Goal: Transaction & Acquisition: Book appointment/travel/reservation

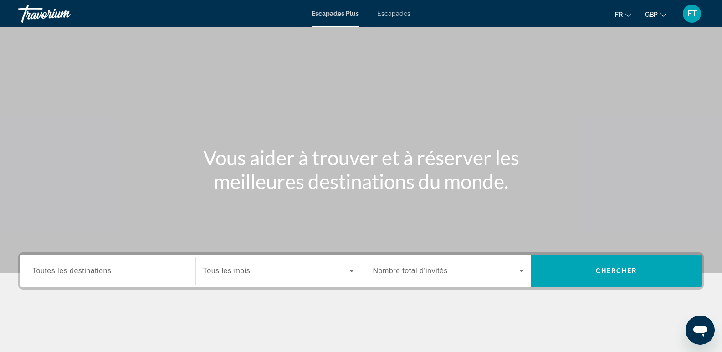
click at [102, 266] on div "Widget de recherche" at bounding box center [107, 271] width 151 height 26
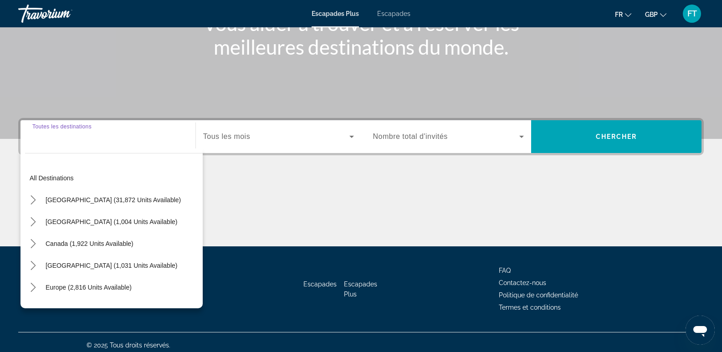
scroll to position [140, 0]
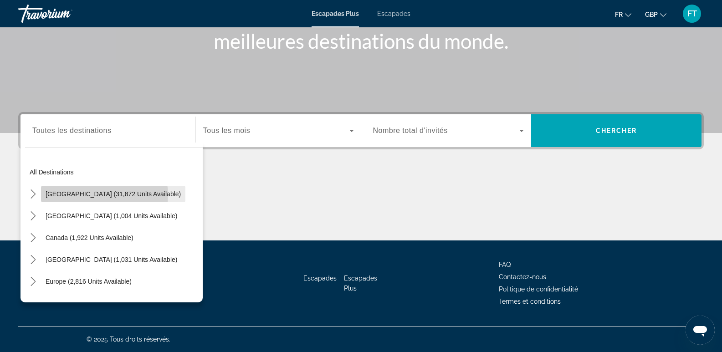
click at [104, 195] on span "[GEOGRAPHIC_DATA] (31,872 units available)" at bounding box center [113, 193] width 135 height 7
type input "**********"
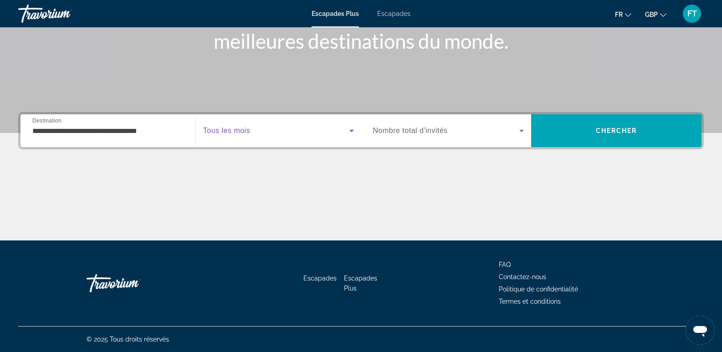
click at [348, 129] on icon "Widget de recherche" at bounding box center [351, 130] width 11 height 11
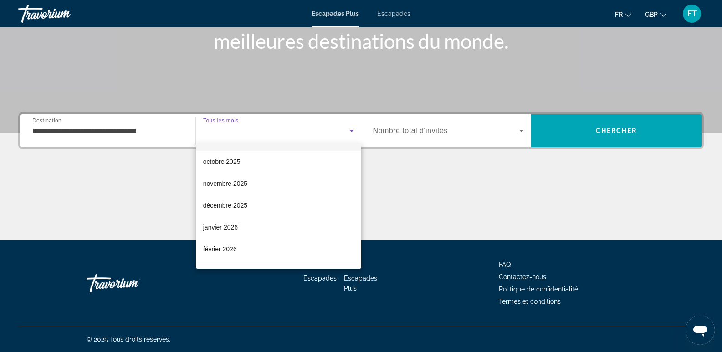
scroll to position [36, 0]
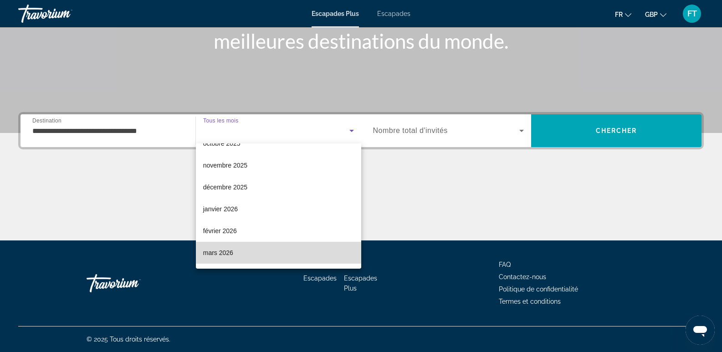
click at [339, 254] on mat-option "mars 2026" at bounding box center [278, 253] width 165 height 22
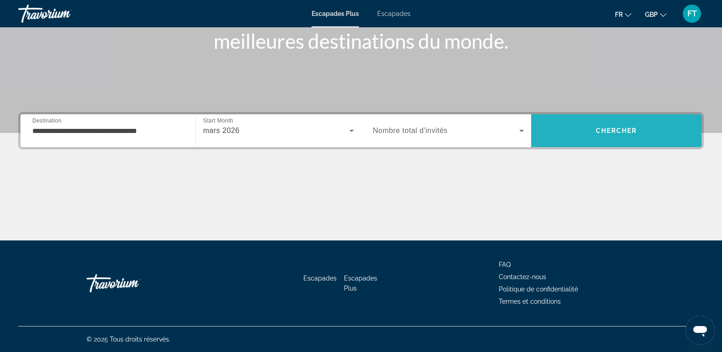
click at [579, 132] on span "Recherche" at bounding box center [616, 131] width 170 height 22
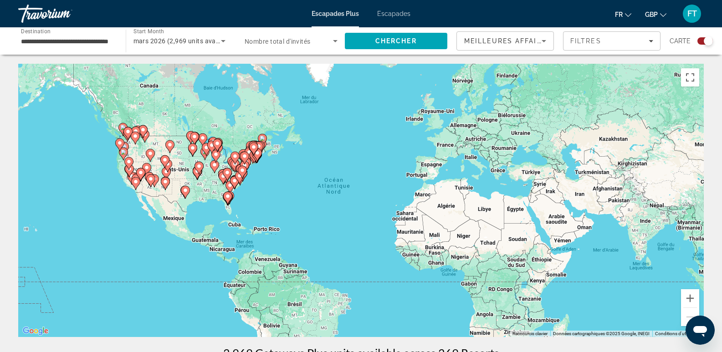
click at [229, 199] on icon "Contenu principal" at bounding box center [227, 198] width 8 height 12
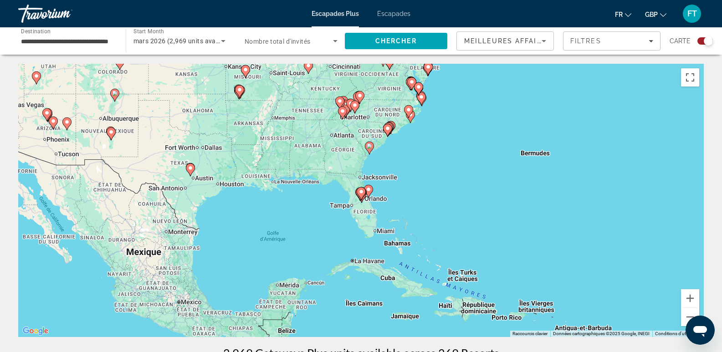
click at [377, 201] on div "Pour activer le glissement avec le clavier, appuyez sur Alt+Entrée. Une fois ce…" at bounding box center [361, 200] width 686 height 273
click at [363, 196] on gmp-advanced-marker "Contenu principal" at bounding box center [361, 194] width 9 height 14
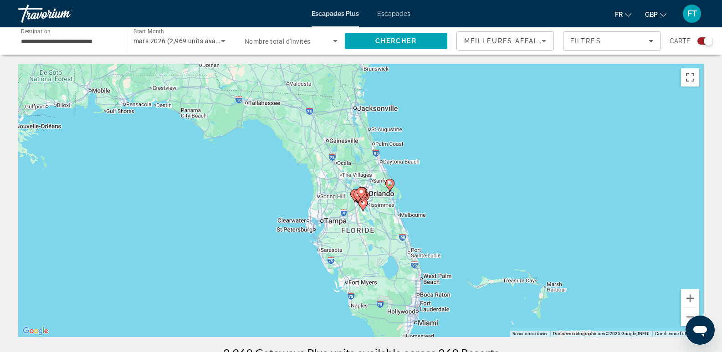
click at [388, 182] on image "Contenu principal" at bounding box center [389, 183] width 5 height 5
type input "**********"
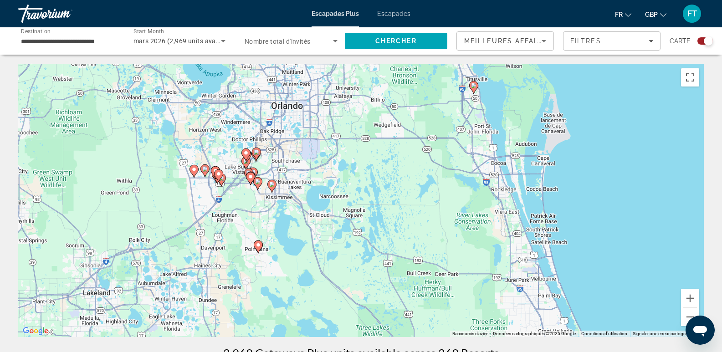
drag, startPoint x: 166, startPoint y: 270, endPoint x: 296, endPoint y: 173, distance: 162.1
click at [296, 173] on div "Pour activer le glissement avec le clavier, appuyez sur Alt+Entrée. Une fois ce…" at bounding box center [361, 200] width 686 height 273
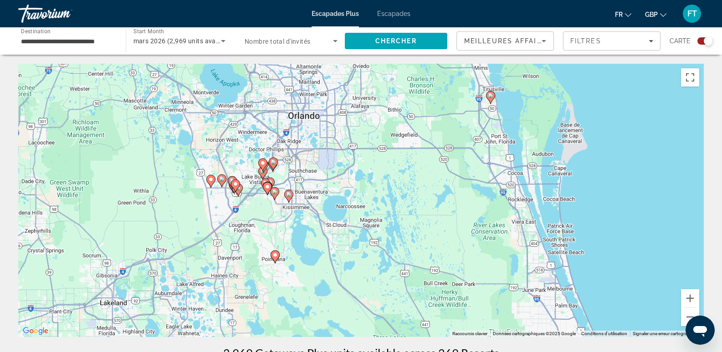
click at [300, 123] on div "Pour activer le glissement avec le clavier, appuyez sur Alt+Entrée. Une fois ce…" at bounding box center [361, 200] width 686 height 273
click at [373, 45] on span "Search" at bounding box center [396, 41] width 103 height 22
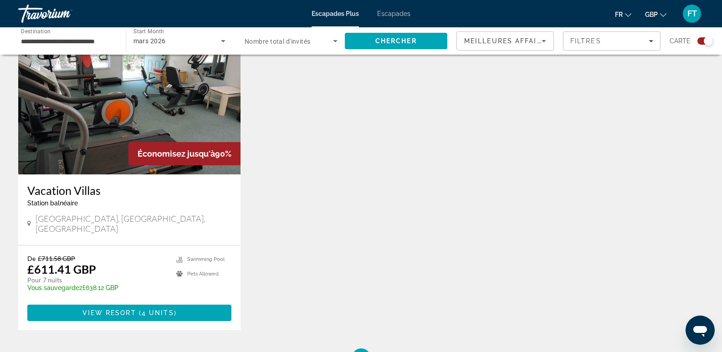
scroll to position [413, 0]
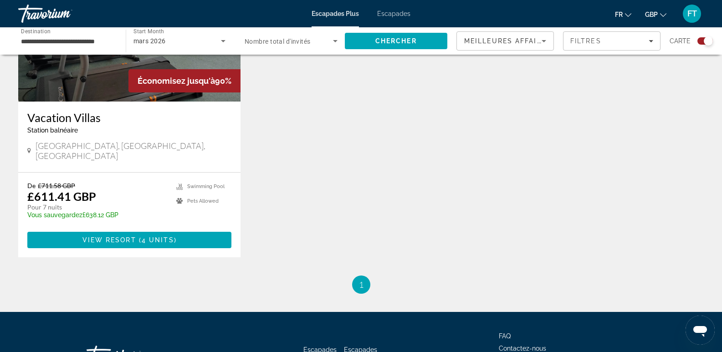
click at [661, 10] on button "GBP USD ($) MXN (Mex$) CAD (Can$) GBP (£) EUR (€) AUD (A$) NZD (NZ$) CNY (CN¥)" at bounding box center [655, 14] width 21 height 13
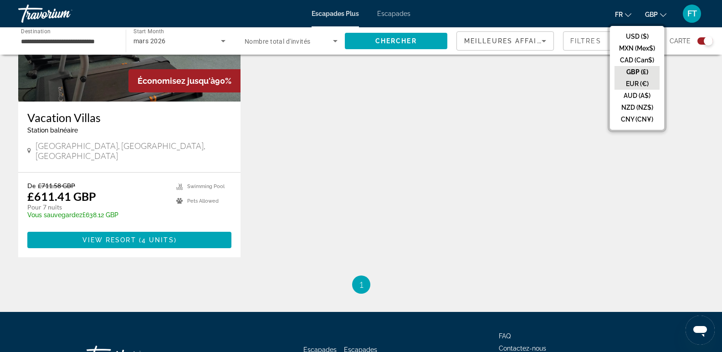
click at [640, 82] on button "EUR (€)" at bounding box center [636, 84] width 45 height 12
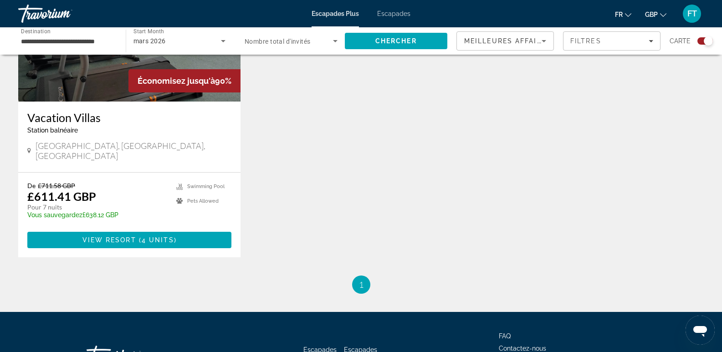
click at [666, 19] on button "GBP USD ($) MXN (Mex$) CAD (Can$) GBP (£) EUR (€) AUD (A$) NZD (NZ$) CNY (CN¥)" at bounding box center [655, 14] width 21 height 13
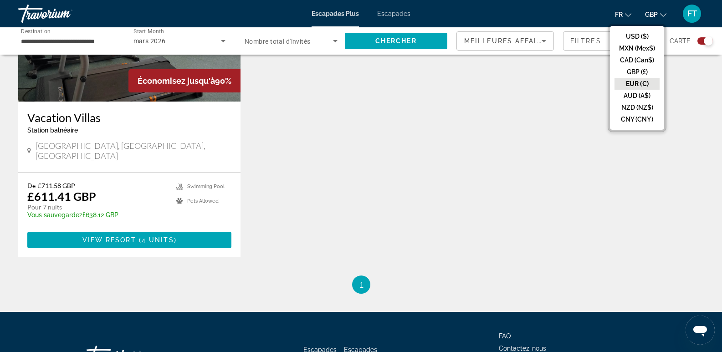
click at [635, 86] on button "EUR (€)" at bounding box center [636, 84] width 45 height 12
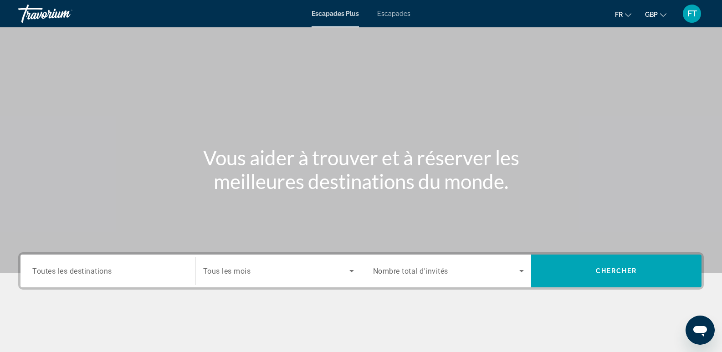
click at [664, 15] on icon "Changer de devise" at bounding box center [663, 15] width 6 height 6
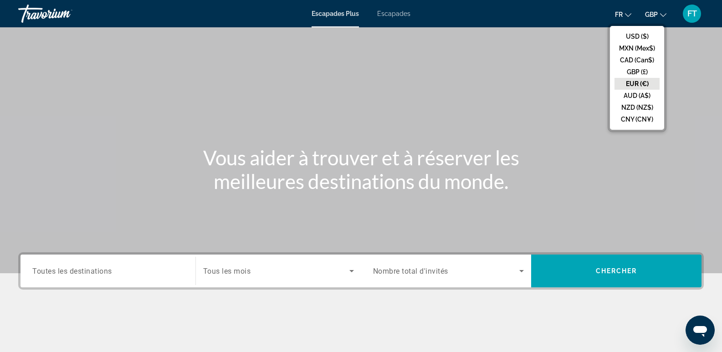
click at [641, 82] on button "EUR (€)" at bounding box center [636, 84] width 45 height 12
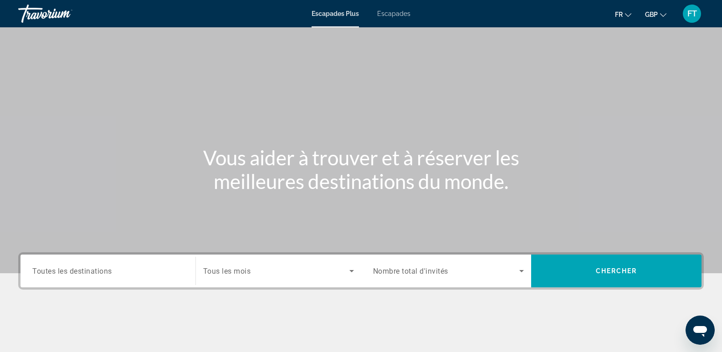
click at [654, 17] on font "GBP" at bounding box center [651, 14] width 13 height 7
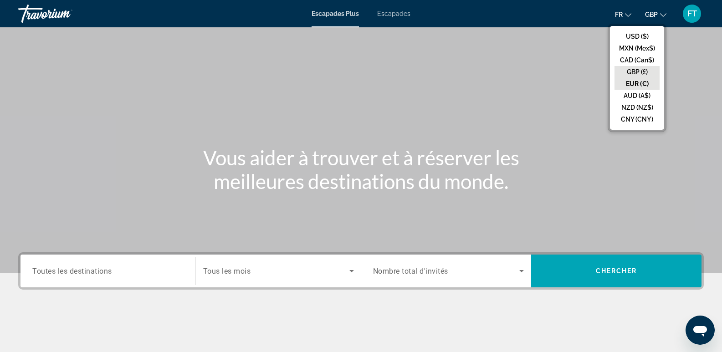
click at [643, 70] on button "GBP (£)" at bounding box center [636, 72] width 45 height 12
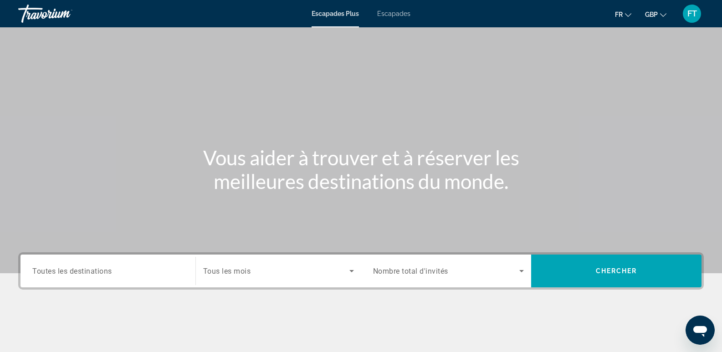
click at [655, 13] on font "GBP" at bounding box center [651, 14] width 13 height 7
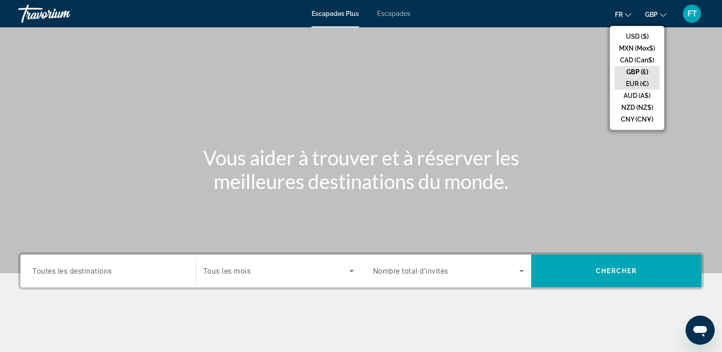
click at [635, 83] on button "EUR (€)" at bounding box center [636, 84] width 45 height 12
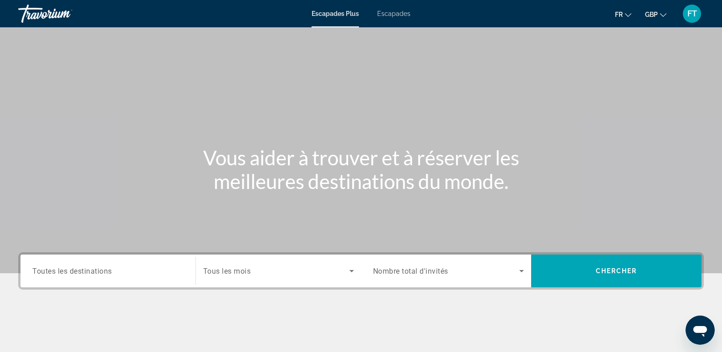
click at [648, 15] on font "GBP" at bounding box center [651, 14] width 13 height 7
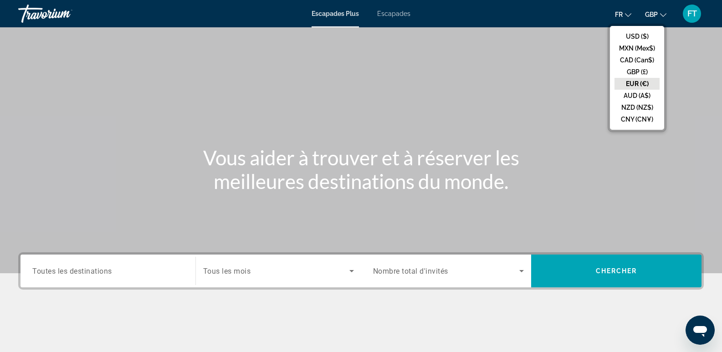
click at [634, 85] on button "EUR (€)" at bounding box center [636, 84] width 45 height 12
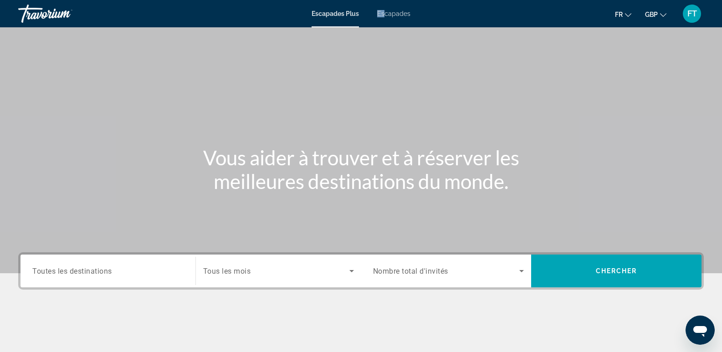
click at [386, 10] on div "Escapades Plus Escapades fr English Español Français Italiano Português русский…" at bounding box center [361, 14] width 722 height 24
click at [102, 277] on div "Search widget" at bounding box center [107, 271] width 151 height 26
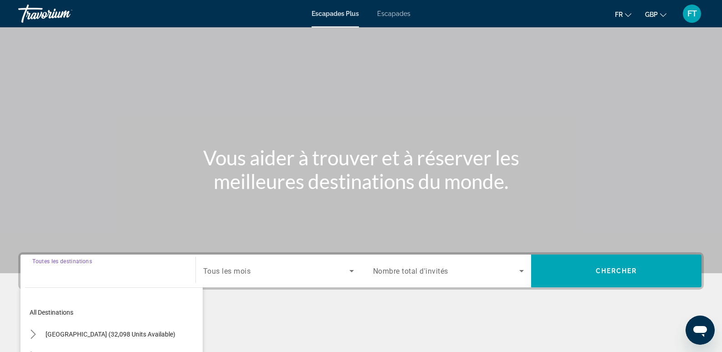
scroll to position [140, 0]
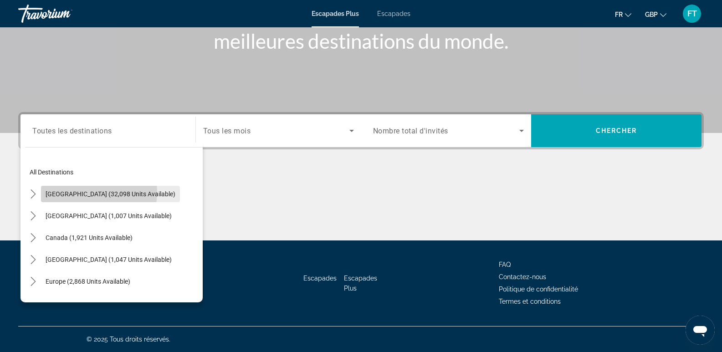
click at [89, 192] on span "[GEOGRAPHIC_DATA] (32,098 units available)" at bounding box center [111, 193] width 130 height 7
type input "**********"
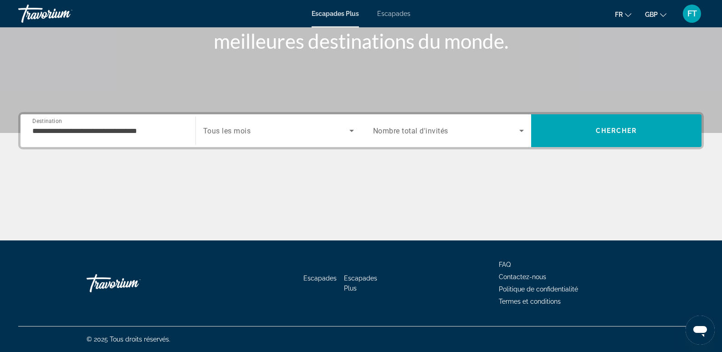
click at [394, 24] on div "Escapades Plus Escapades fr English Español Français Italiano Português русский…" at bounding box center [361, 14] width 722 height 24
click at [395, 16] on font "Escapades" at bounding box center [393, 13] width 33 height 7
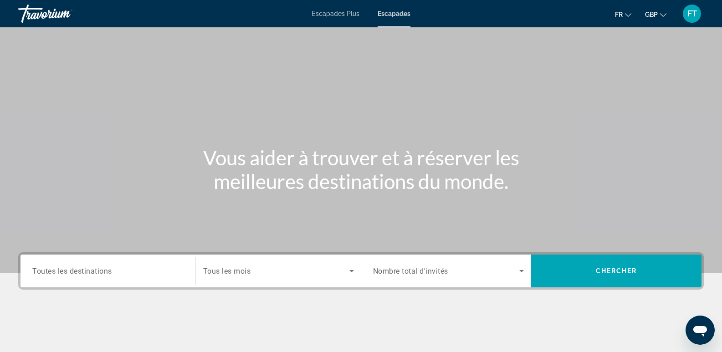
click at [68, 271] on span "Toutes les destinations" at bounding box center [72, 270] width 80 height 9
click at [68, 271] on input "Destination Toutes les destinations" at bounding box center [107, 271] width 151 height 11
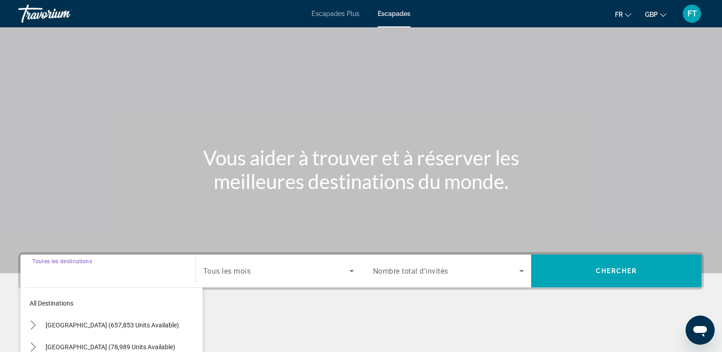
scroll to position [140, 0]
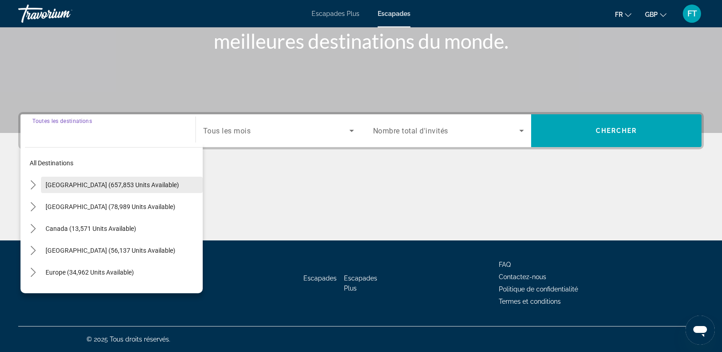
click at [88, 183] on span "[GEOGRAPHIC_DATA] (657,853 units available)" at bounding box center [112, 184] width 133 height 7
type input "**********"
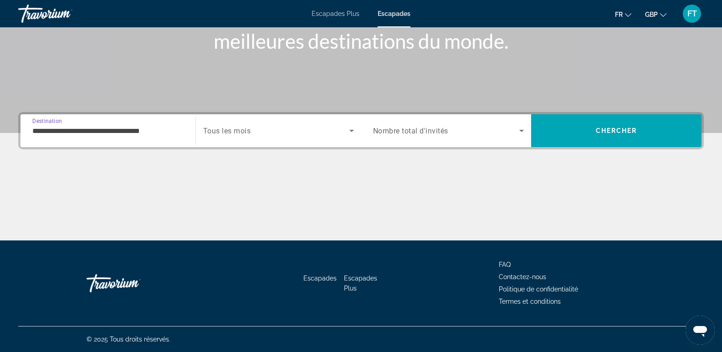
click at [349, 132] on icon "Search widget" at bounding box center [351, 130] width 11 height 11
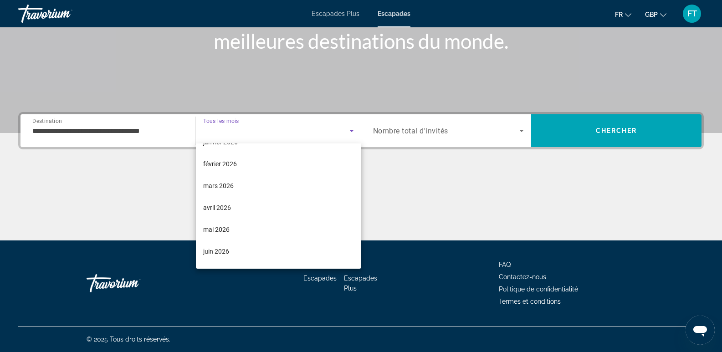
scroll to position [122, 0]
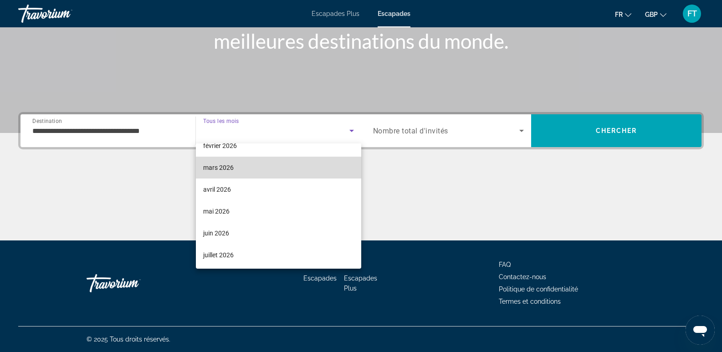
click at [290, 170] on mat-option "mars 2026" at bounding box center [278, 168] width 165 height 22
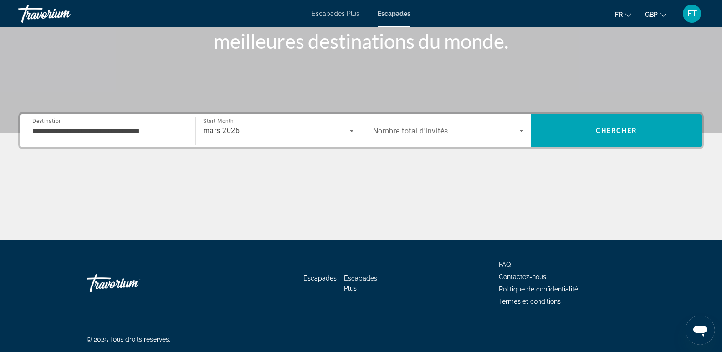
click at [407, 132] on span "Nombre total d'invités" at bounding box center [410, 131] width 75 height 9
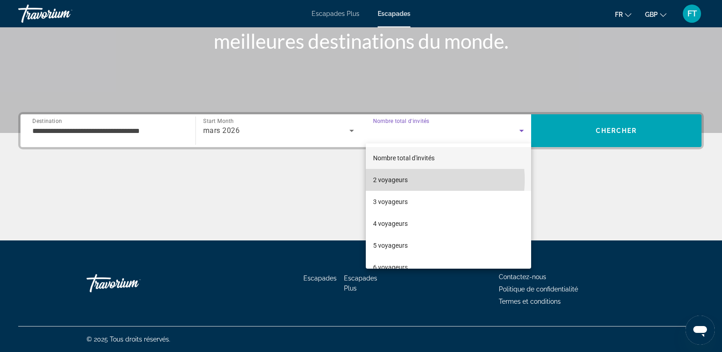
click at [409, 180] on mat-option "2 voyageurs" at bounding box center [449, 180] width 166 height 22
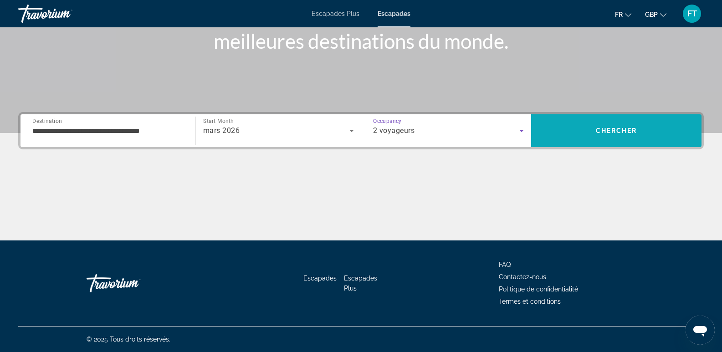
click at [616, 133] on span "Chercher" at bounding box center [616, 130] width 41 height 7
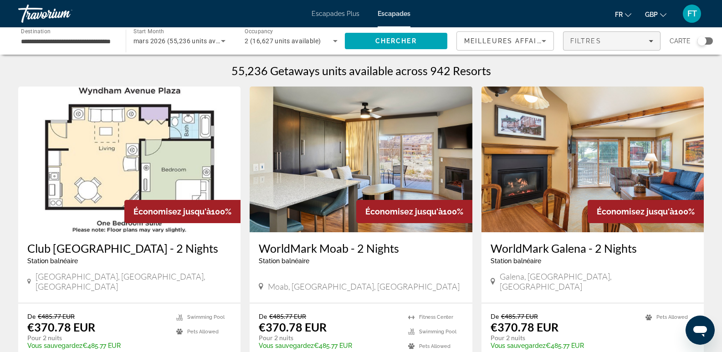
click at [639, 41] on div "Filtres" at bounding box center [611, 40] width 83 height 7
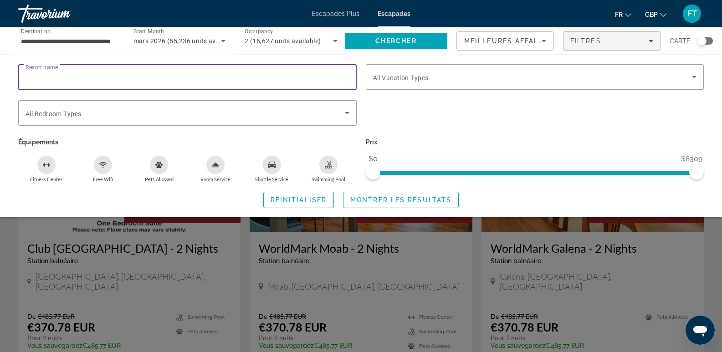
click at [168, 81] on input "Resort name" at bounding box center [188, 77] width 324 height 11
type input "*******"
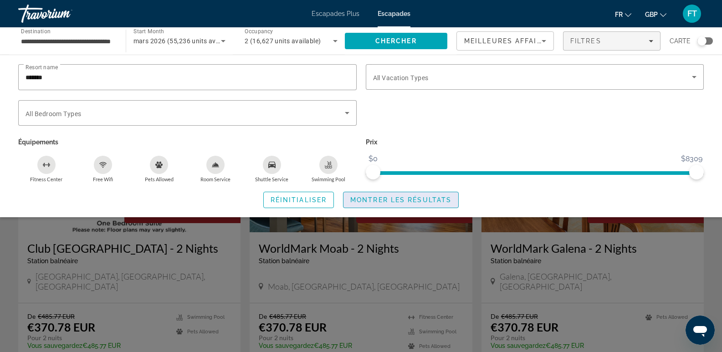
click at [389, 200] on span "Montrer les résultats" at bounding box center [400, 199] width 101 height 7
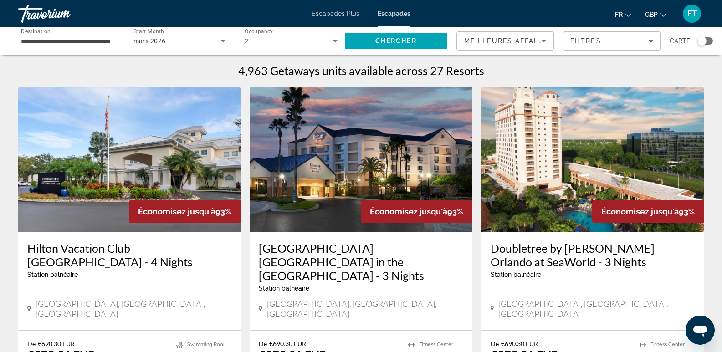
click at [389, 200] on img "Contenu principal" at bounding box center [361, 160] width 222 height 146
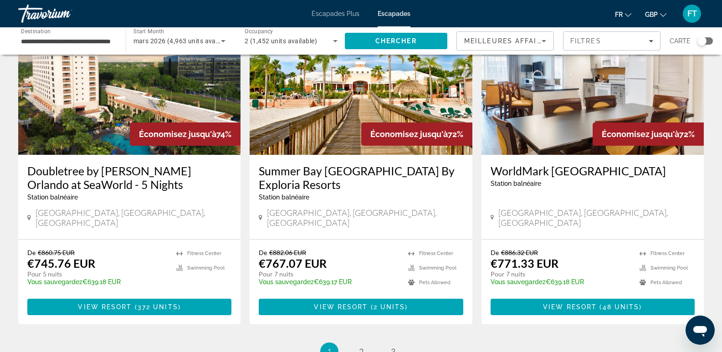
scroll to position [1136, 0]
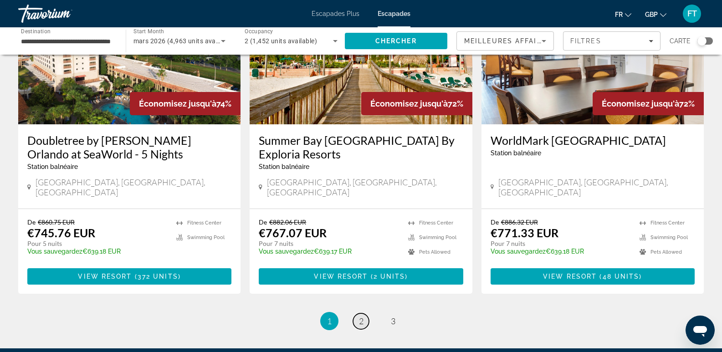
click at [363, 316] on span "2" at bounding box center [361, 321] width 5 height 10
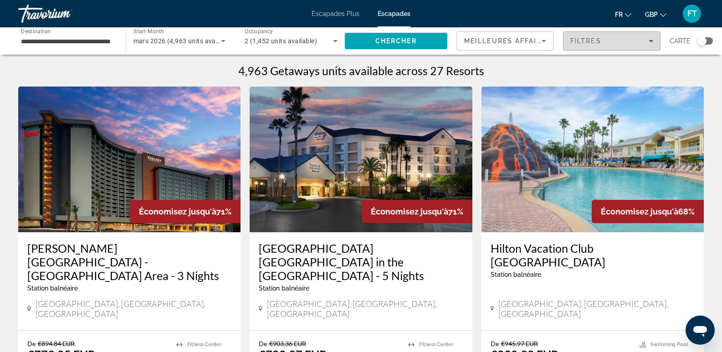
click at [584, 43] on span "Filtres" at bounding box center [585, 40] width 31 height 7
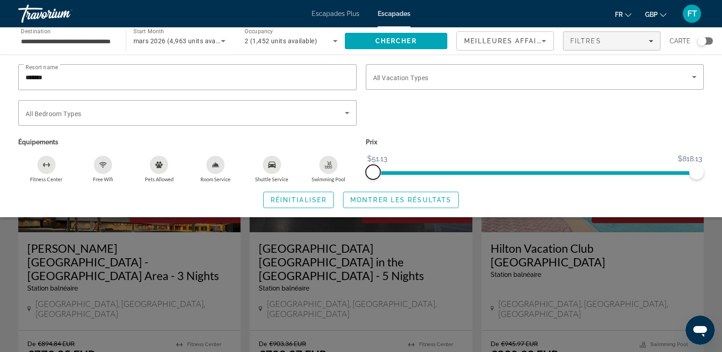
click at [372, 177] on span "ngx-slider" at bounding box center [373, 172] width 15 height 15
click at [384, 201] on span "Montrer les résultats" at bounding box center [400, 199] width 101 height 7
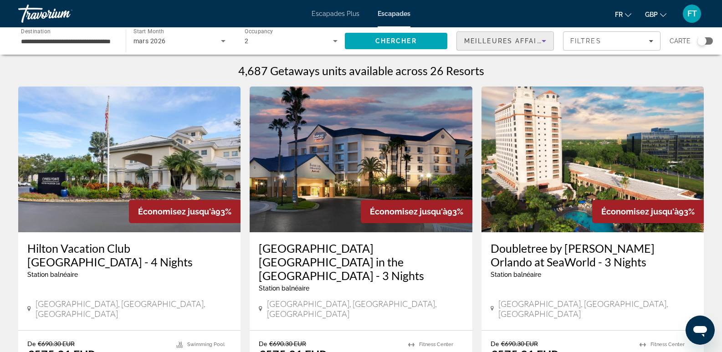
click at [503, 43] on span "Meilleures affaires" at bounding box center [507, 40] width 87 height 7
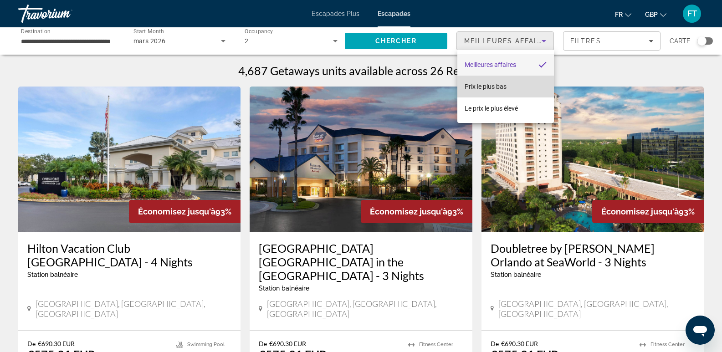
click at [499, 91] on span "Prix ​​​​le plus bas" at bounding box center [486, 86] width 42 height 11
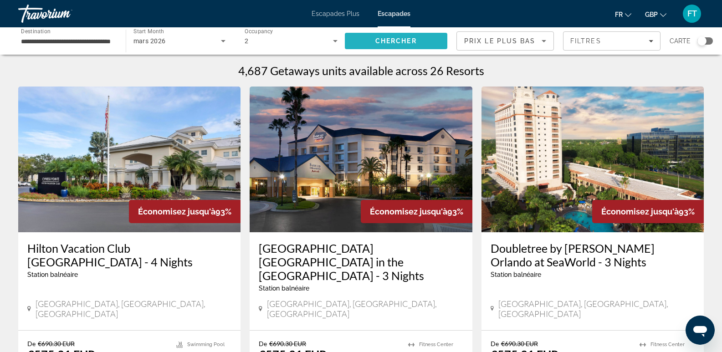
click at [406, 44] on span "Chercher" at bounding box center [395, 40] width 41 height 7
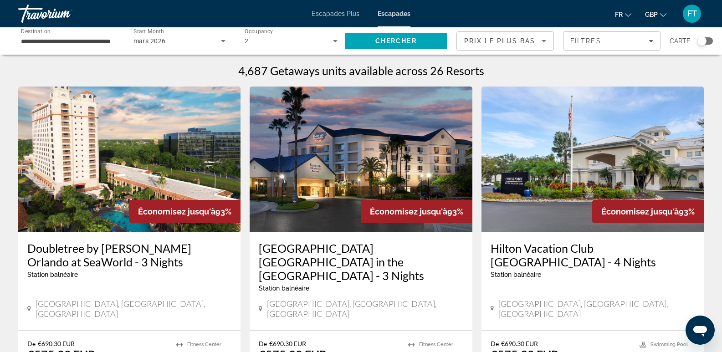
click at [600, 45] on button "Filtres" at bounding box center [611, 40] width 97 height 19
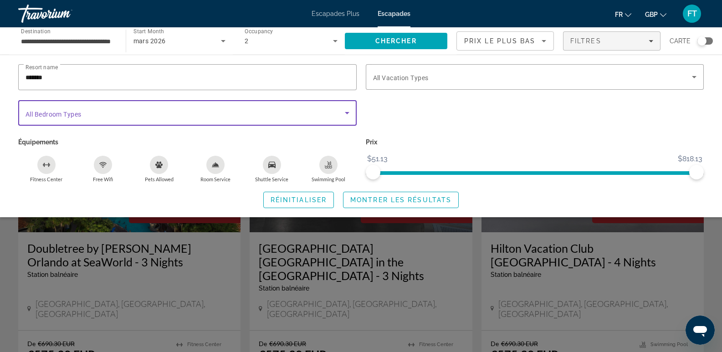
click at [348, 117] on icon "Search widget" at bounding box center [347, 112] width 11 height 11
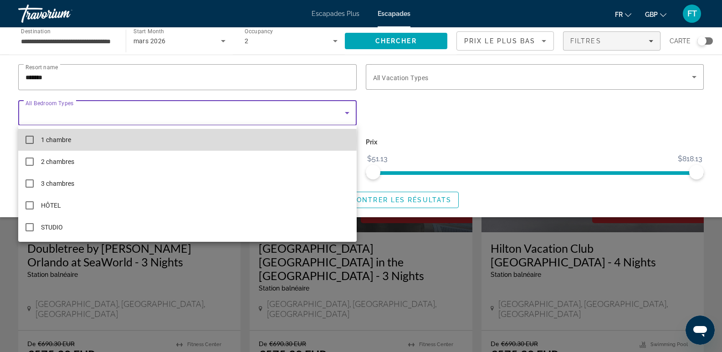
click at [36, 141] on mat-option "1 chambre" at bounding box center [187, 140] width 338 height 22
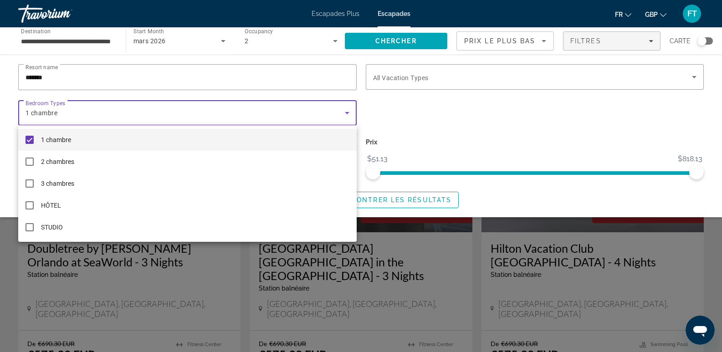
click at [694, 80] on div at bounding box center [361, 176] width 722 height 352
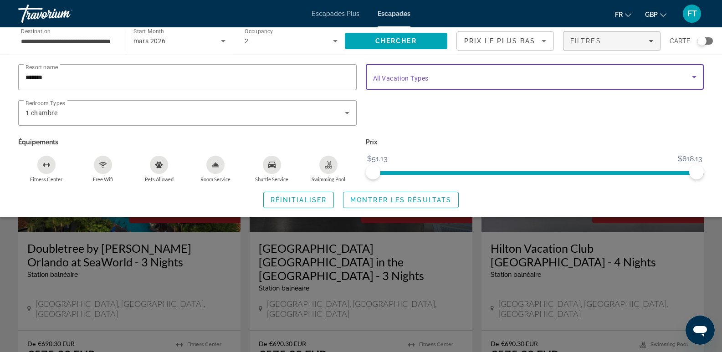
click at [693, 80] on icon "Search widget" at bounding box center [694, 77] width 11 height 11
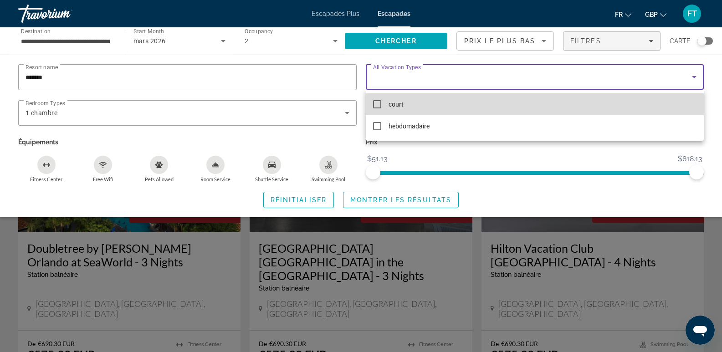
click at [379, 100] on mat-pseudo-checkbox at bounding box center [377, 104] width 8 height 8
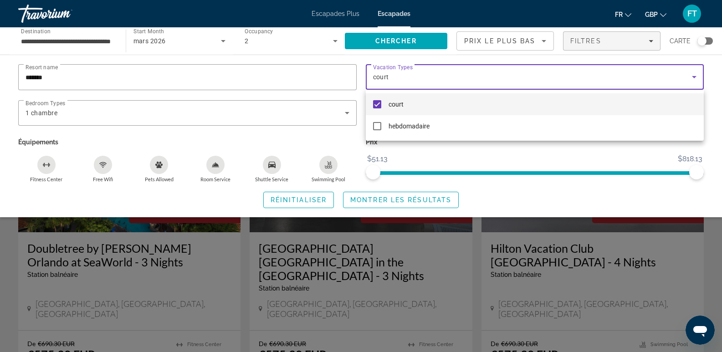
click at [380, 200] on div at bounding box center [361, 176] width 722 height 352
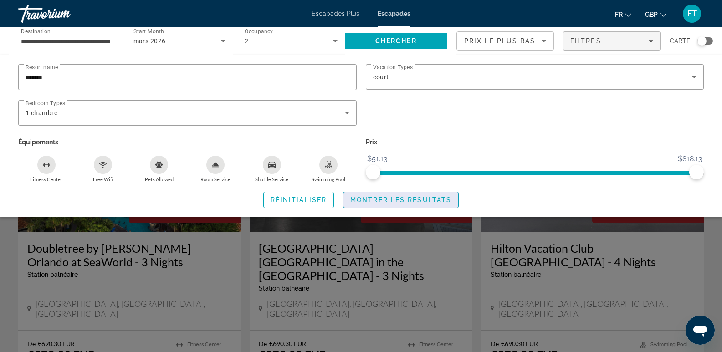
click at [386, 198] on span "Montrer les résultats" at bounding box center [400, 199] width 101 height 7
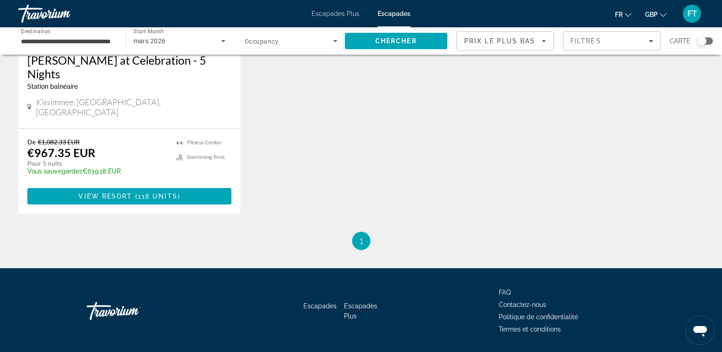
scroll to position [192, 0]
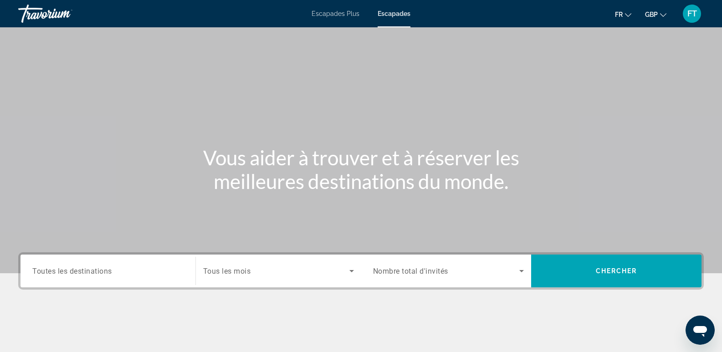
click at [76, 270] on span "Toutes les destinations" at bounding box center [72, 270] width 80 height 9
click at [76, 270] on input "Destination Toutes les destinations" at bounding box center [107, 271] width 151 height 11
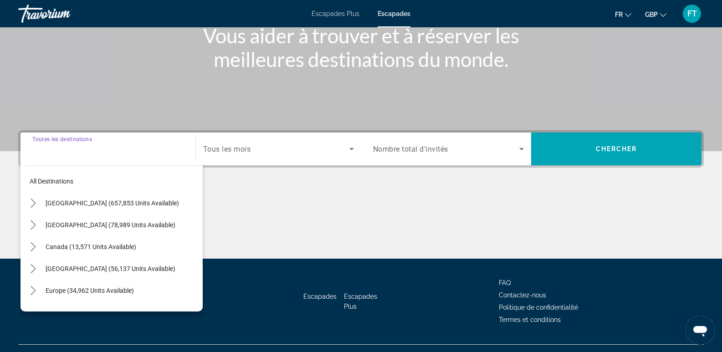
scroll to position [140, 0]
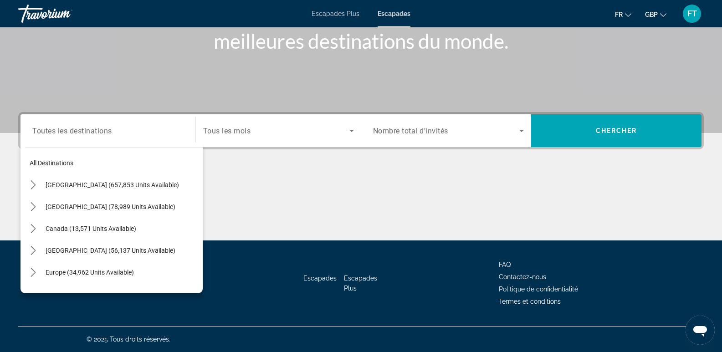
click at [203, 285] on div "Escapades Escapades Plus FAQ Contactez-nous Politique de confidentialité Termes…" at bounding box center [361, 283] width 686 height 86
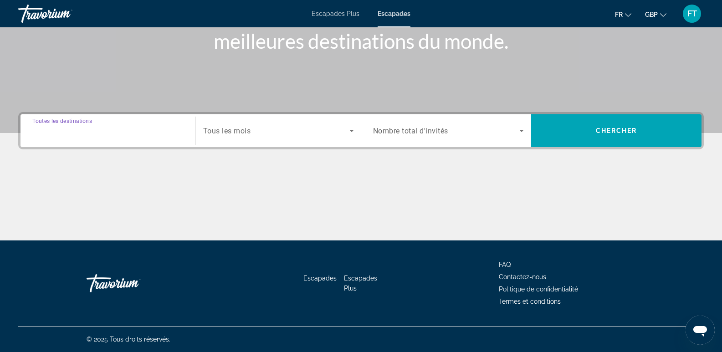
click at [129, 127] on input "Destination Toutes les destinations" at bounding box center [107, 131] width 151 height 11
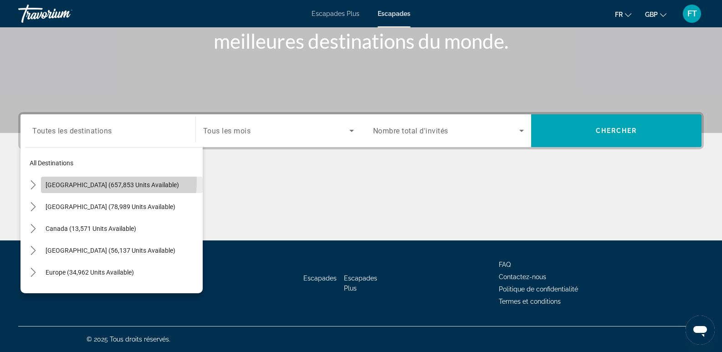
click at [106, 182] on span "[GEOGRAPHIC_DATA] (657,853 units available)" at bounding box center [112, 184] width 133 height 7
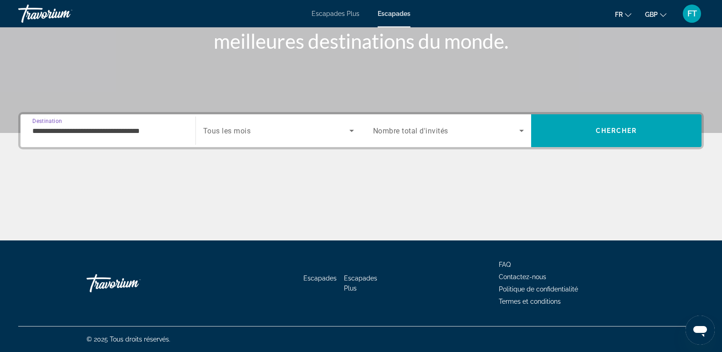
click at [354, 131] on icon "Search widget" at bounding box center [351, 130] width 11 height 11
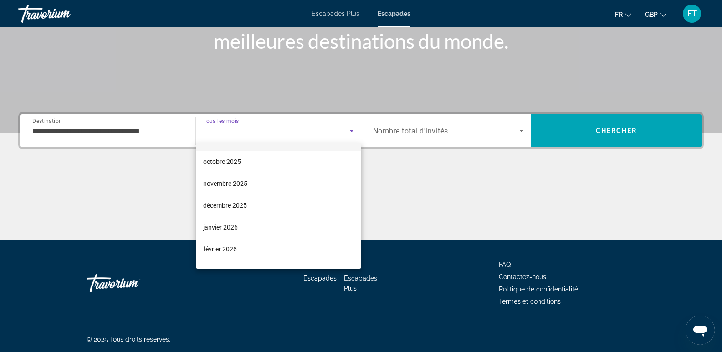
scroll to position [49, 0]
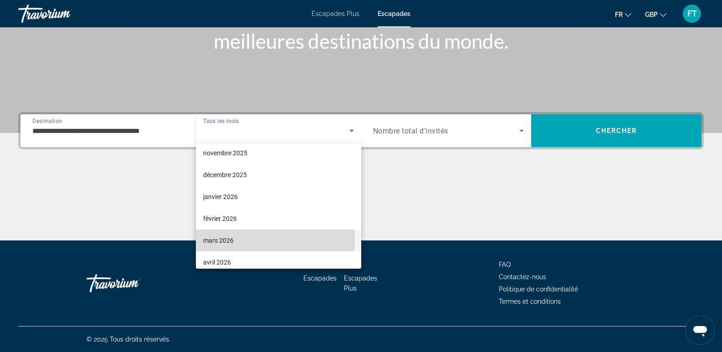
click at [225, 238] on font "mars 2026" at bounding box center [218, 240] width 31 height 7
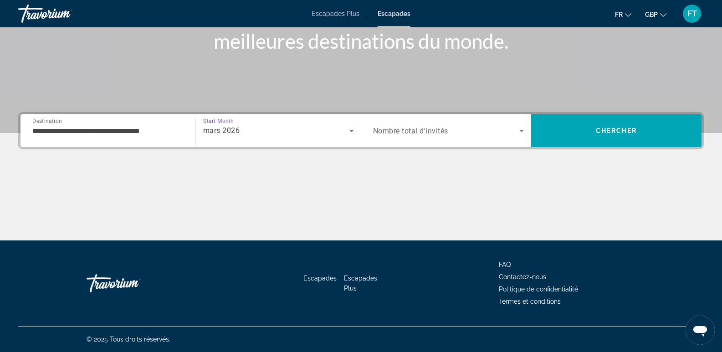
click at [102, 133] on input "**********" at bounding box center [107, 131] width 151 height 11
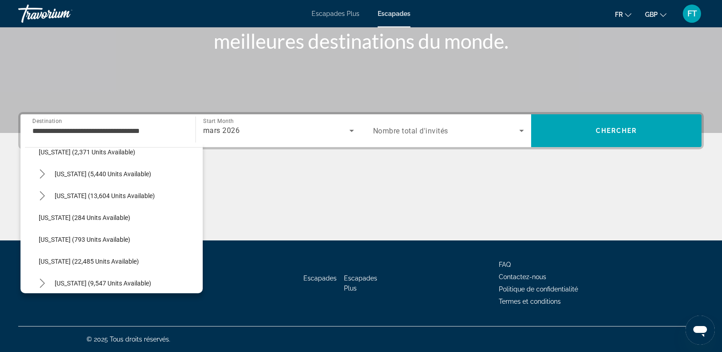
scroll to position [644, 0]
click at [204, 150] on div "**********" at bounding box center [361, 176] width 722 height 128
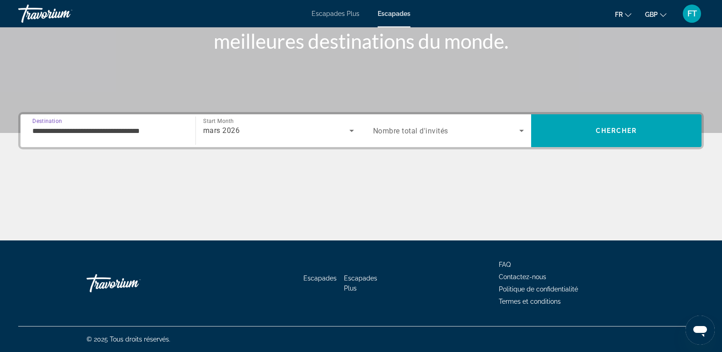
click at [149, 132] on input "**********" at bounding box center [107, 131] width 151 height 11
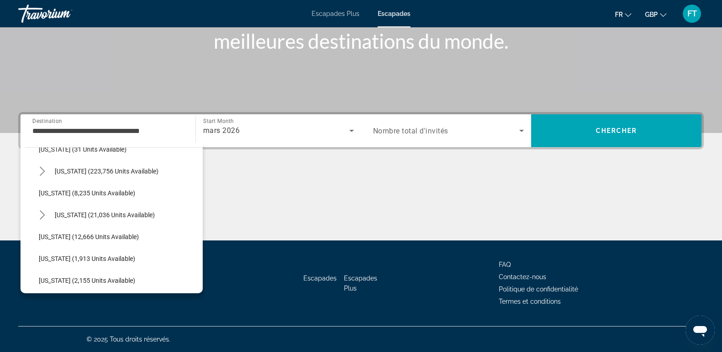
scroll to position [127, 0]
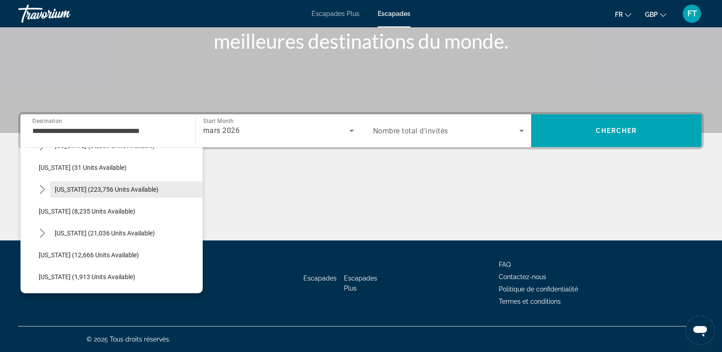
click at [71, 186] on span "[US_STATE] (223,756 units available)" at bounding box center [107, 189] width 104 height 7
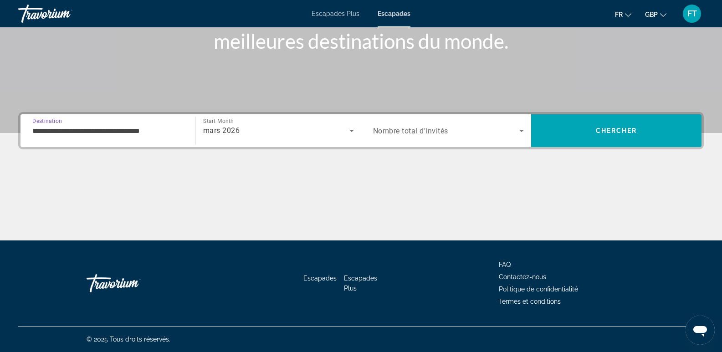
type input "**********"
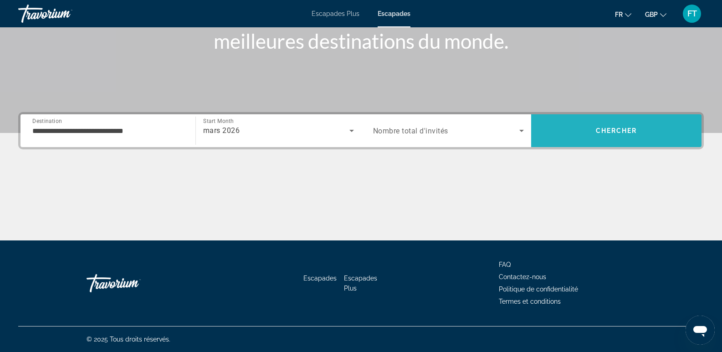
click at [619, 125] on span "Search" at bounding box center [616, 131] width 170 height 22
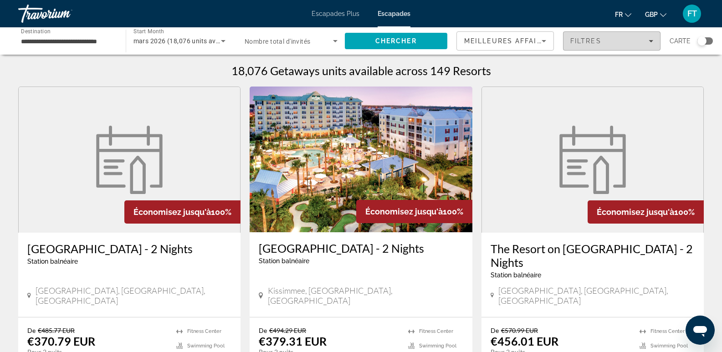
click at [592, 40] on span "Filtres" at bounding box center [585, 40] width 31 height 7
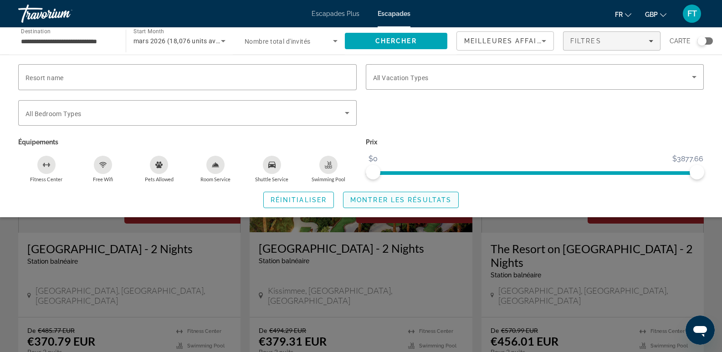
click at [417, 202] on span "Montrer les résultats" at bounding box center [400, 199] width 101 height 7
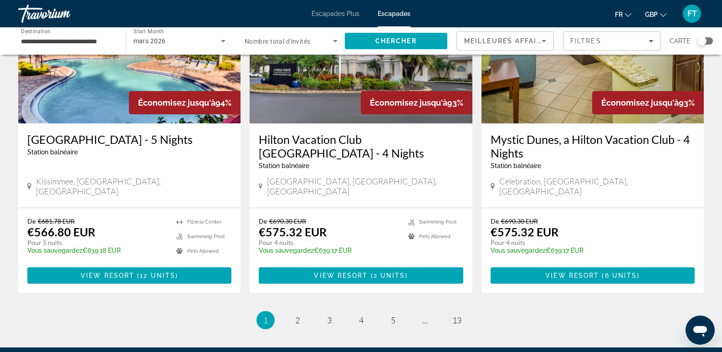
scroll to position [1163, 0]
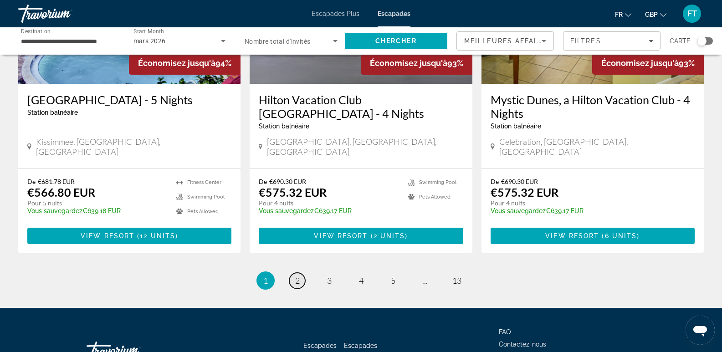
click at [293, 273] on link "page 2" at bounding box center [297, 281] width 16 height 16
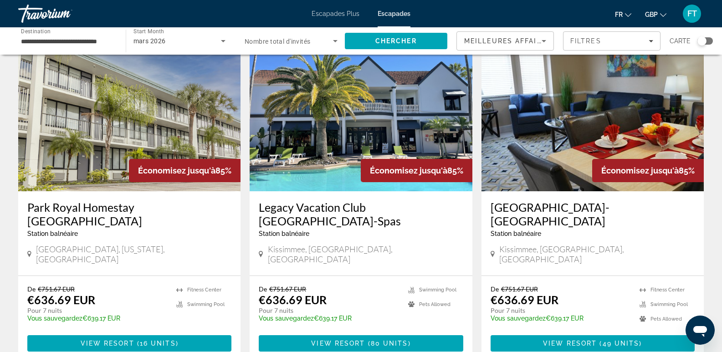
scroll to position [1087, 0]
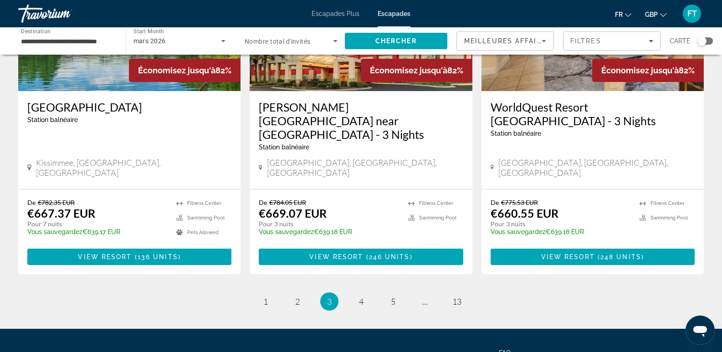
scroll to position [1176, 0]
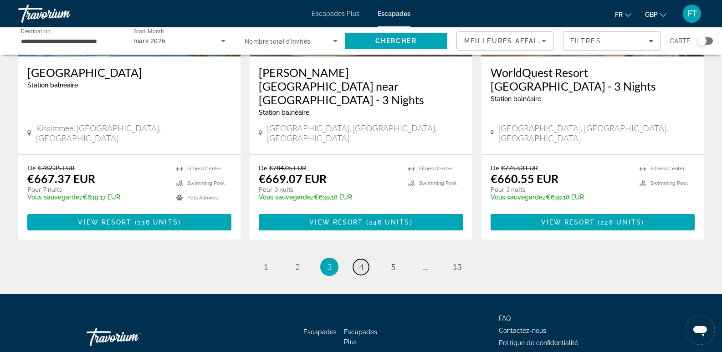
click at [359, 262] on span "4" at bounding box center [361, 267] width 5 height 10
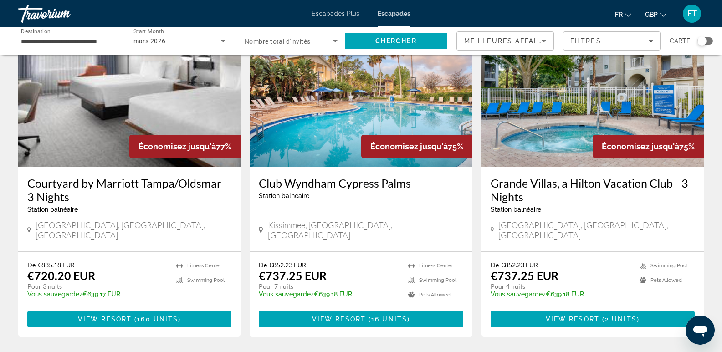
scroll to position [1026, 0]
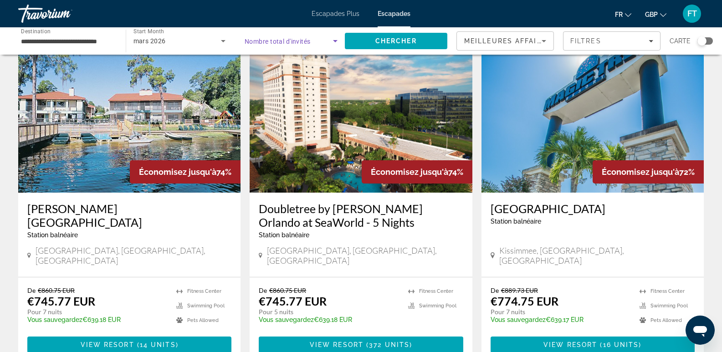
click at [333, 38] on icon "Search widget" at bounding box center [335, 41] width 11 height 11
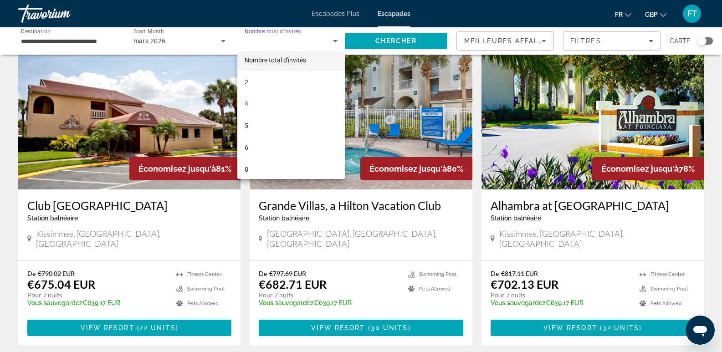
scroll to position [0, 0]
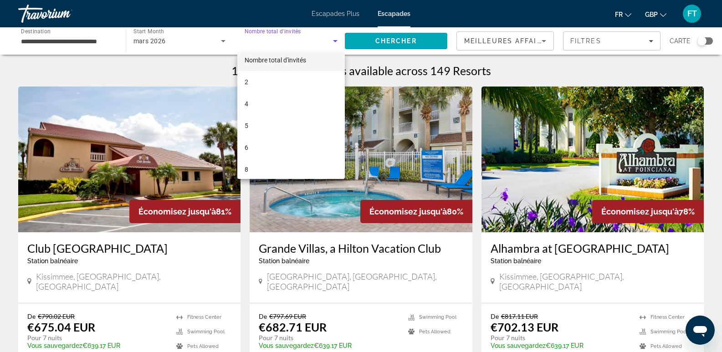
click at [95, 39] on div at bounding box center [361, 176] width 722 height 352
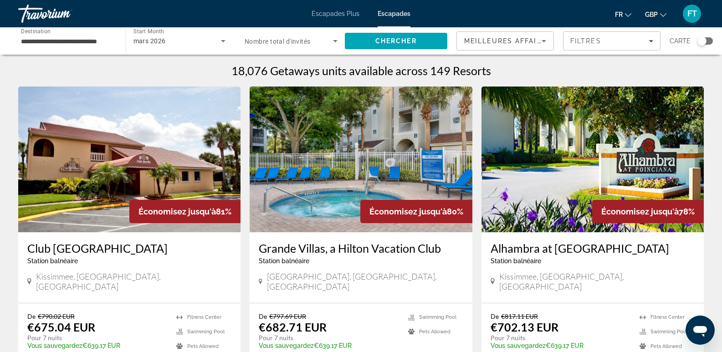
click at [524, 42] on span "Meilleures affaires" at bounding box center [507, 40] width 87 height 7
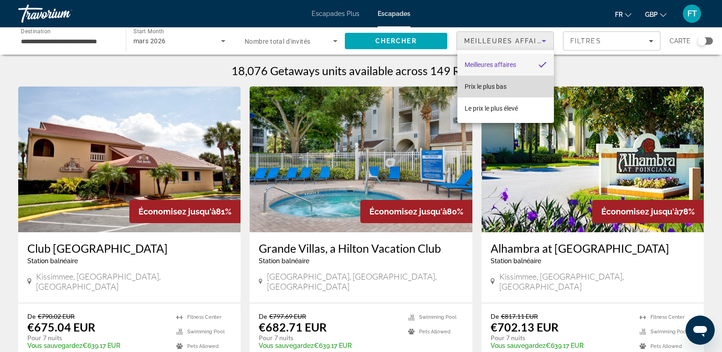
click at [503, 94] on mat-option "Prix ​​​​le plus bas" at bounding box center [505, 87] width 97 height 22
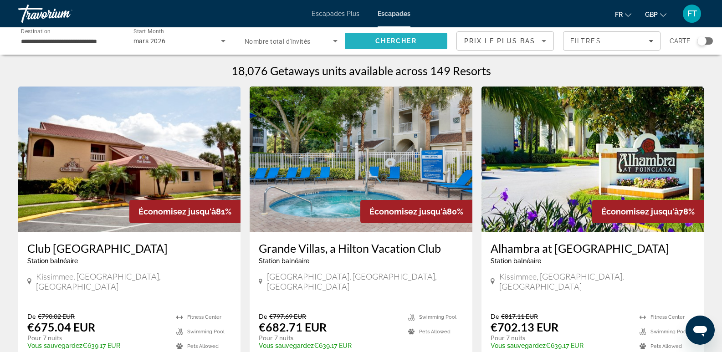
click at [432, 44] on span "Search" at bounding box center [396, 41] width 103 height 22
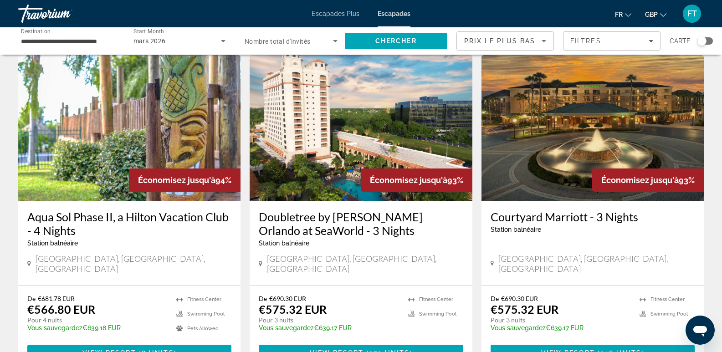
scroll to position [1050, 0]
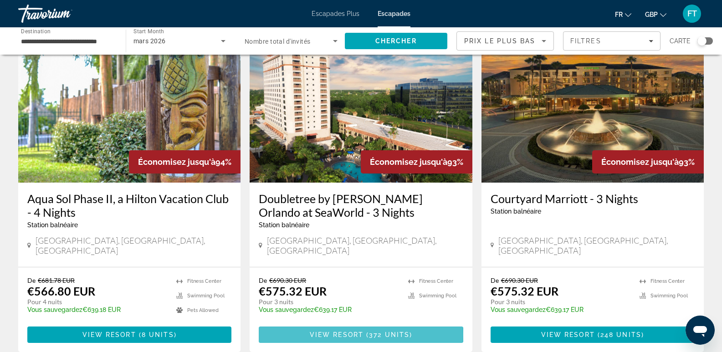
click at [326, 331] on span "View Resort" at bounding box center [337, 334] width 54 height 7
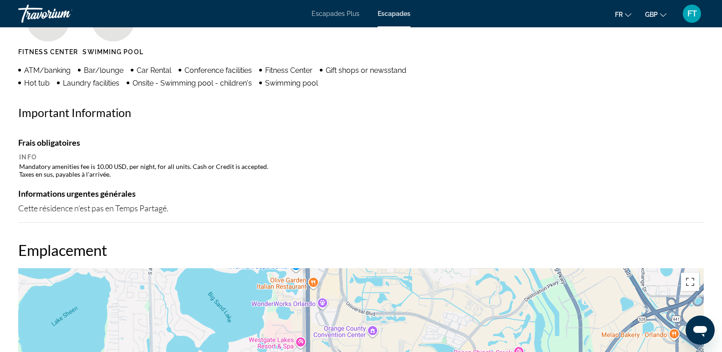
scroll to position [162, 0]
